Goal: Find specific page/section: Find specific page/section

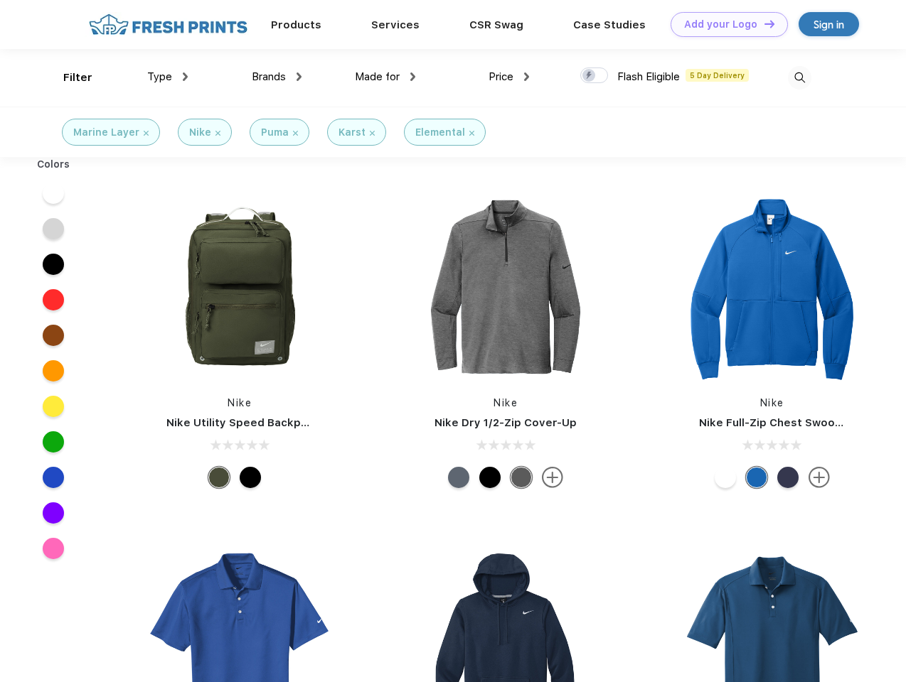
click at [724, 24] on link "Add your Logo Design Tool" at bounding box center [728, 24] width 117 height 25
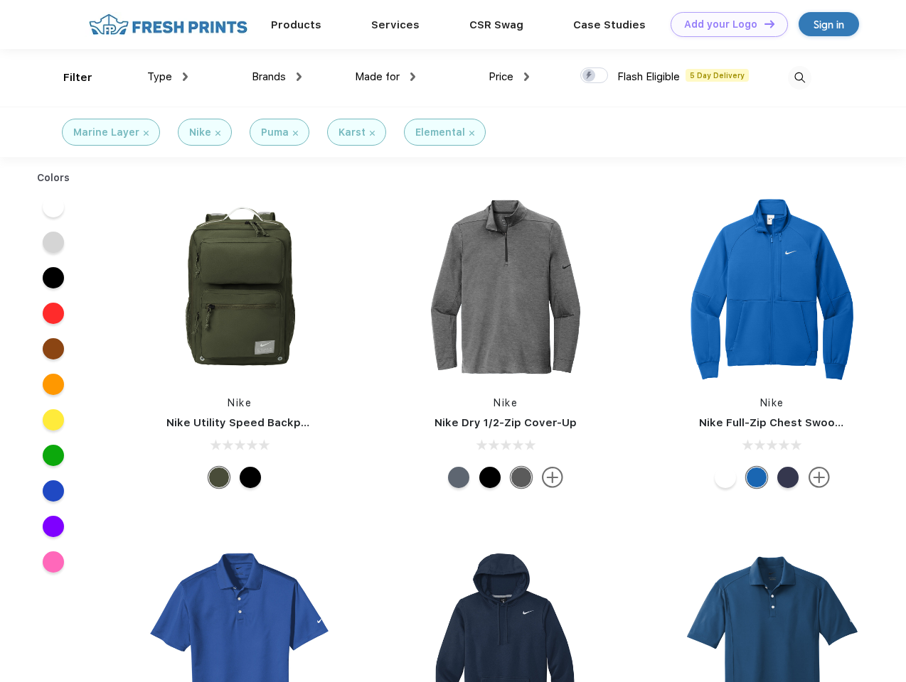
click at [0, 0] on div "Design Tool" at bounding box center [0, 0] width 0 height 0
click at [763, 23] on link "Add your Logo Design Tool" at bounding box center [728, 24] width 117 height 25
click at [68, 77] on div "Filter" at bounding box center [77, 78] width 29 height 16
click at [168, 77] on span "Type" at bounding box center [159, 76] width 25 height 13
click at [277, 77] on span "Brands" at bounding box center [269, 76] width 34 height 13
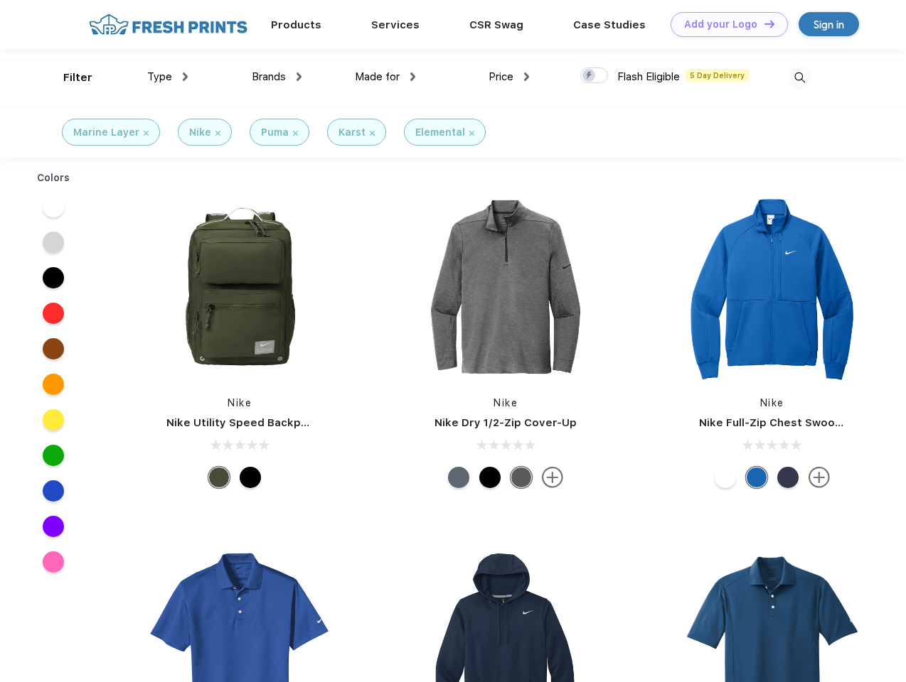
click at [385, 77] on span "Made for" at bounding box center [377, 76] width 45 height 13
click at [509, 77] on span "Price" at bounding box center [500, 76] width 25 height 13
click at [594, 76] on div at bounding box center [594, 76] width 28 height 16
click at [589, 76] on input "checkbox" at bounding box center [584, 71] width 9 height 9
click at [799, 77] on img at bounding box center [799, 77] width 23 height 23
